Goal: Task Accomplishment & Management: Manage account settings

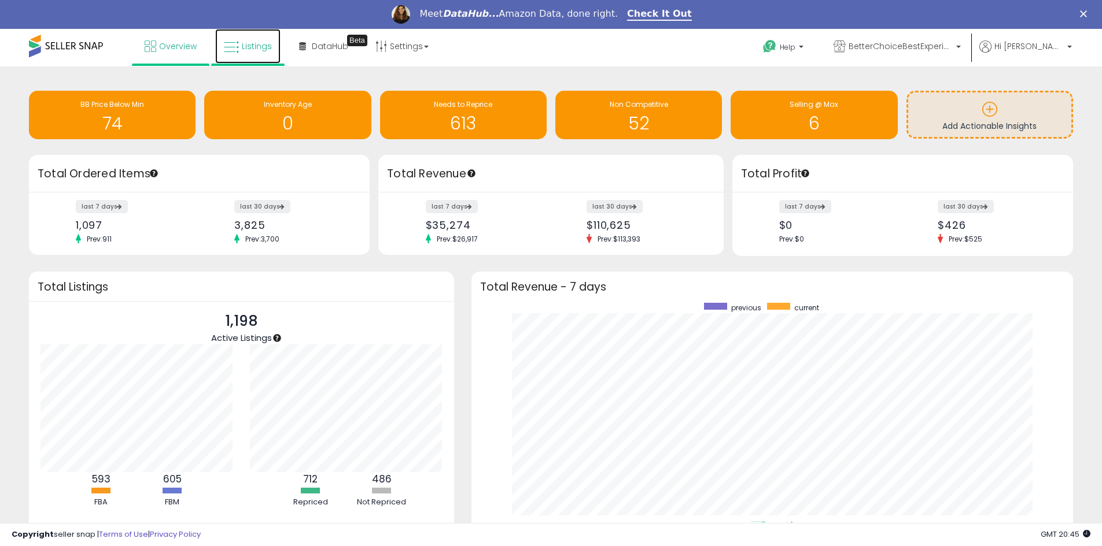
click at [260, 51] on span "Listings" at bounding box center [257, 46] width 30 height 12
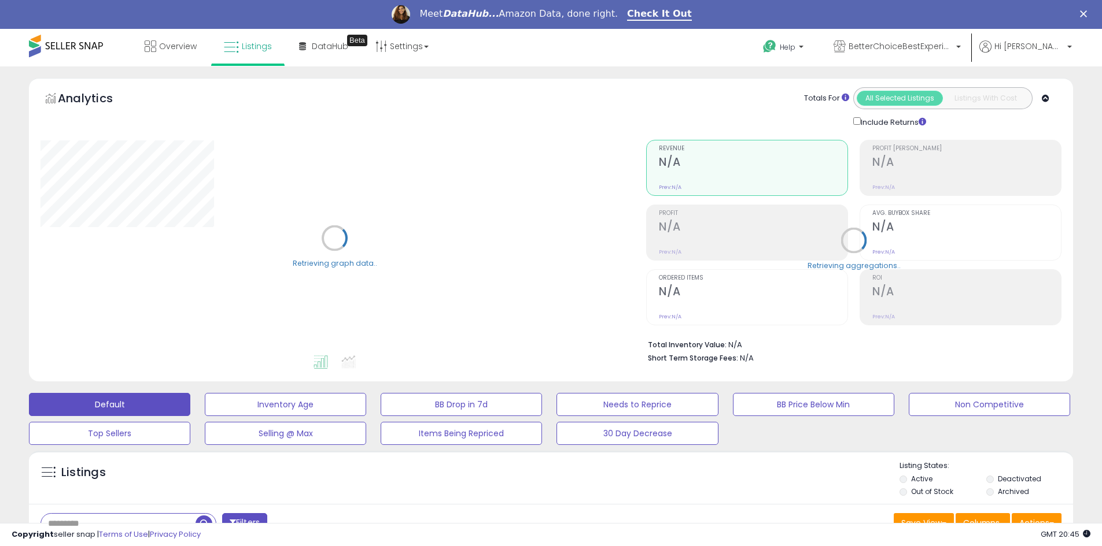
click at [88, 517] on input "text" at bounding box center [118, 524] width 154 height 20
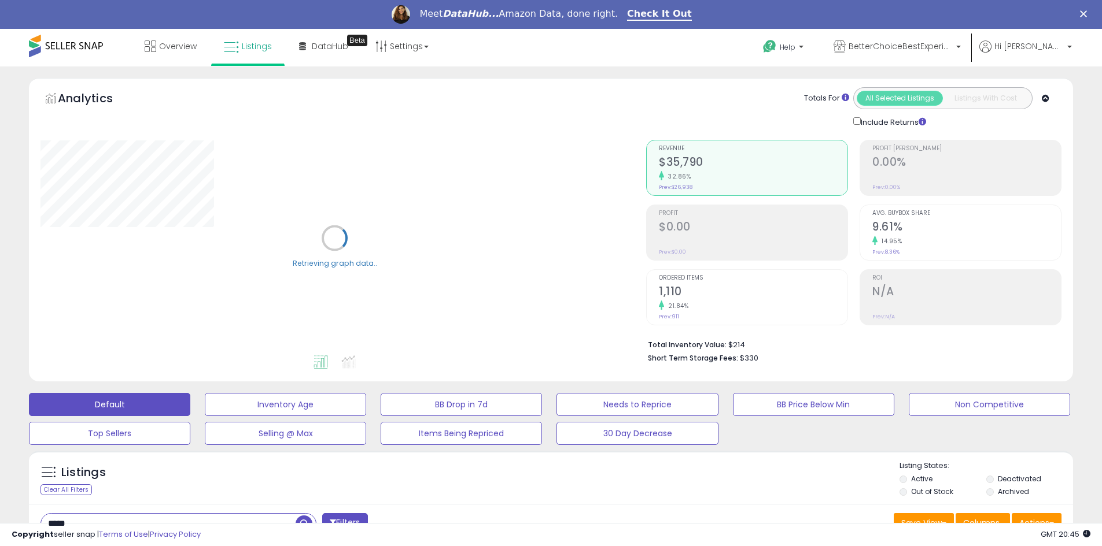
type input "*****"
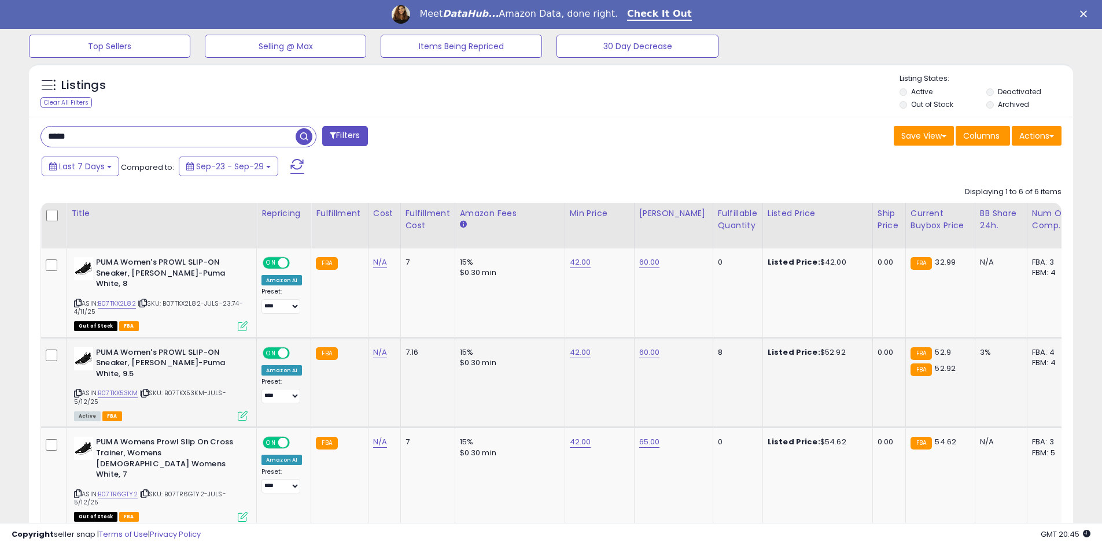
scroll to position [237, 605]
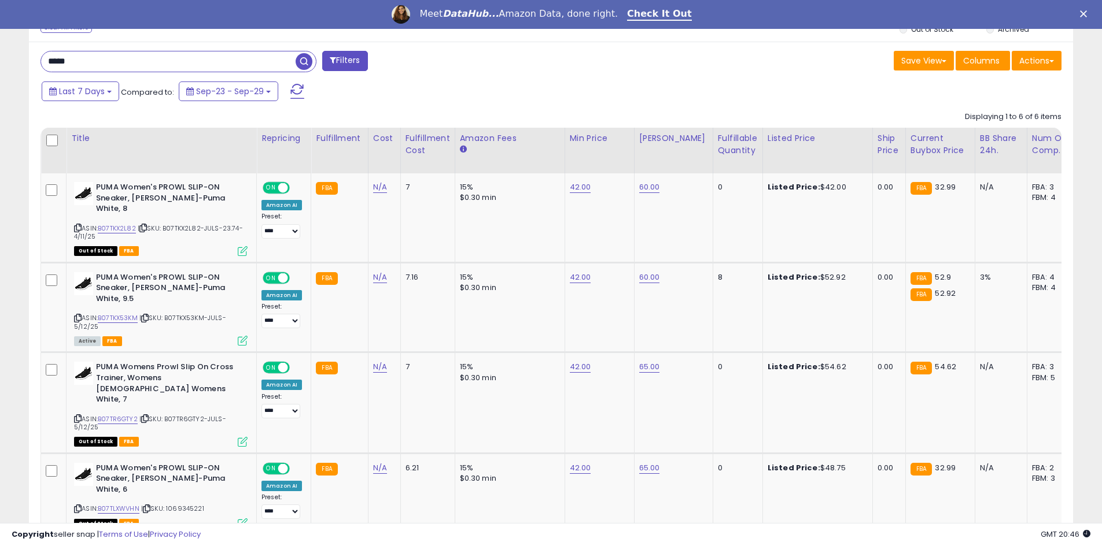
click at [718, 144] on div "Fulfillable Quantity" at bounding box center [738, 144] width 40 height 24
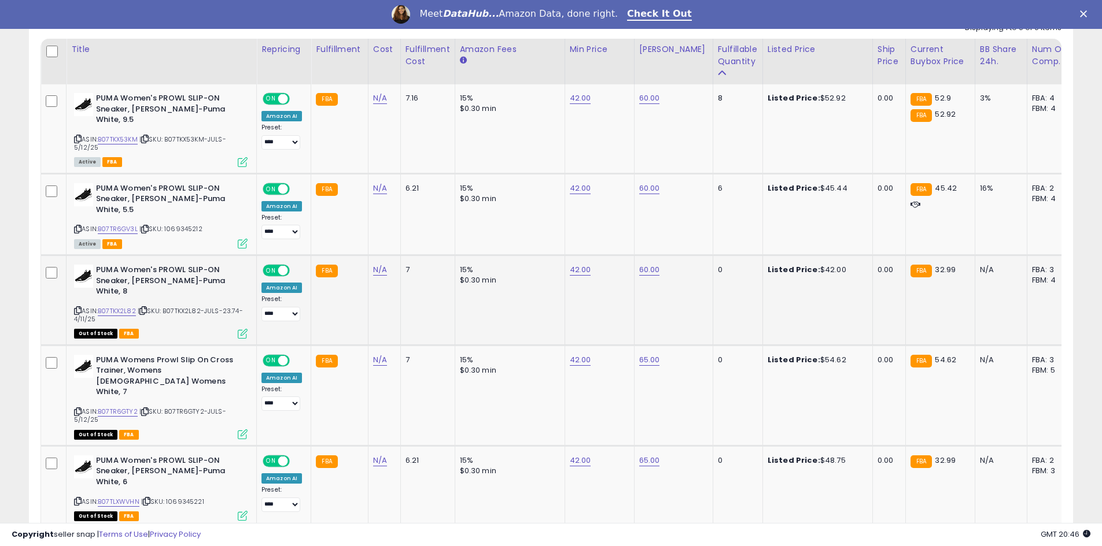
scroll to position [578, 0]
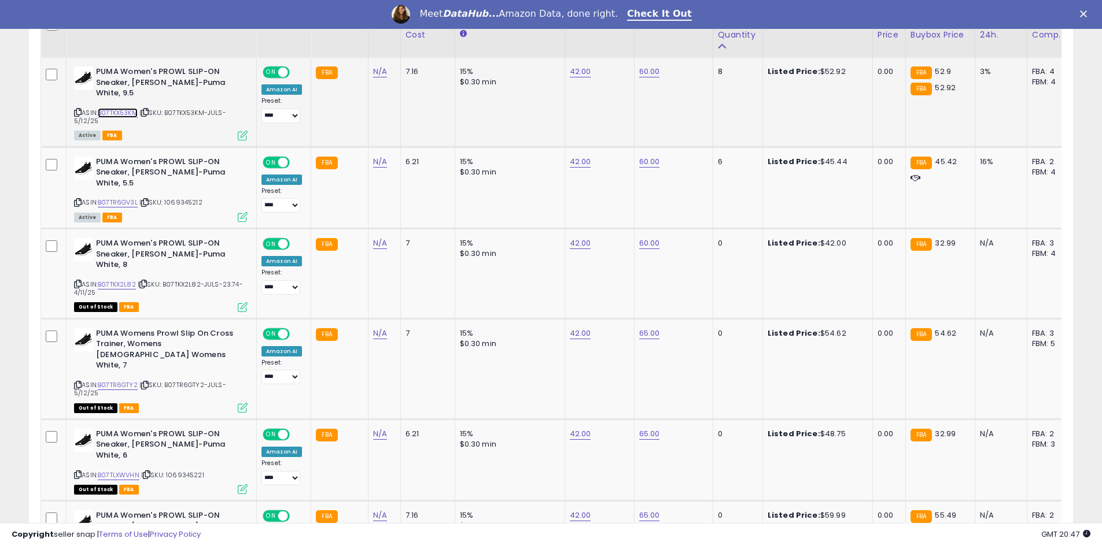
click at [124, 109] on link "B07TKX53KM" at bounding box center [118, 113] width 40 height 10
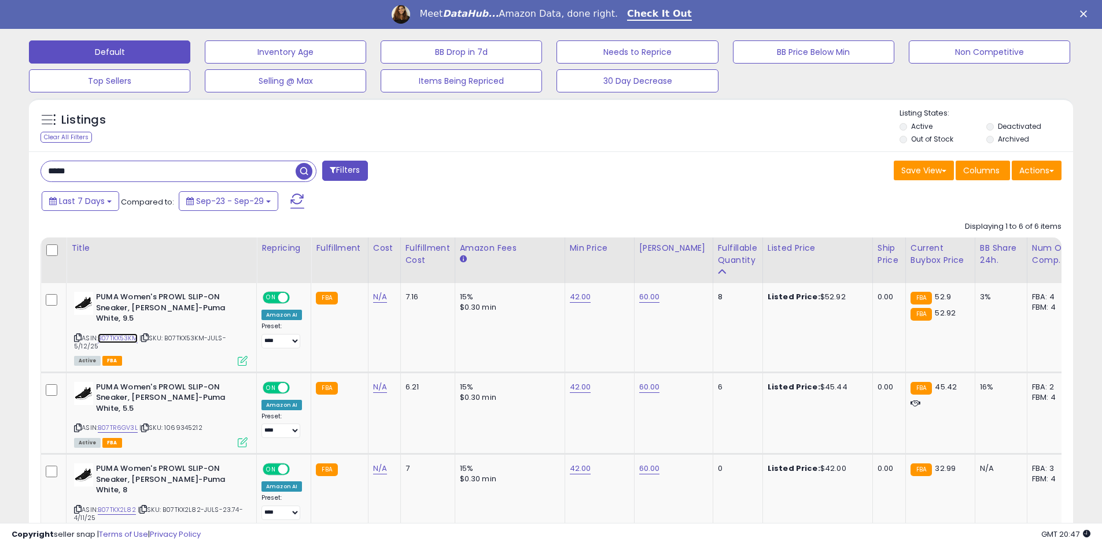
scroll to position [356, 0]
